Goal: Information Seeking & Learning: Learn about a topic

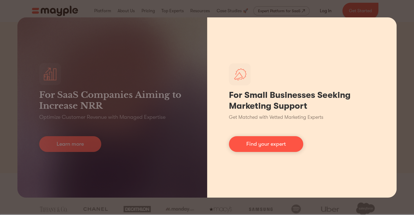
click at [344, 93] on h1 "For Small Businesses Seeking Marketing Support" at bounding box center [302, 101] width 146 height 22
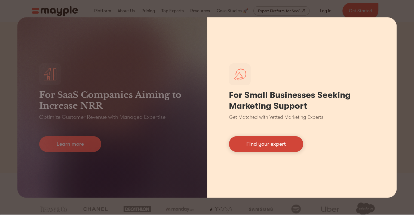
click at [246, 145] on link "Find your expert" at bounding box center [266, 144] width 74 height 16
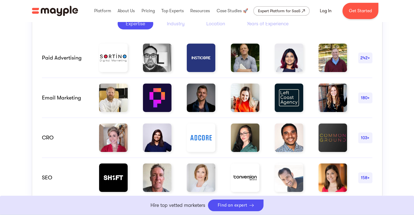
scroll to position [462, 0]
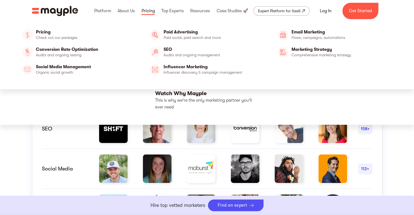
click at [146, 14] on link at bounding box center [148, 10] width 16 height 17
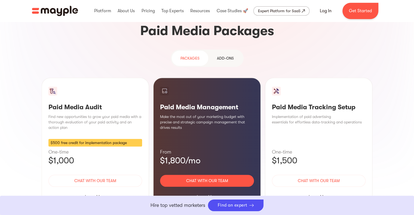
scroll to position [517, 0]
